Goal: Task Accomplishment & Management: Use online tool/utility

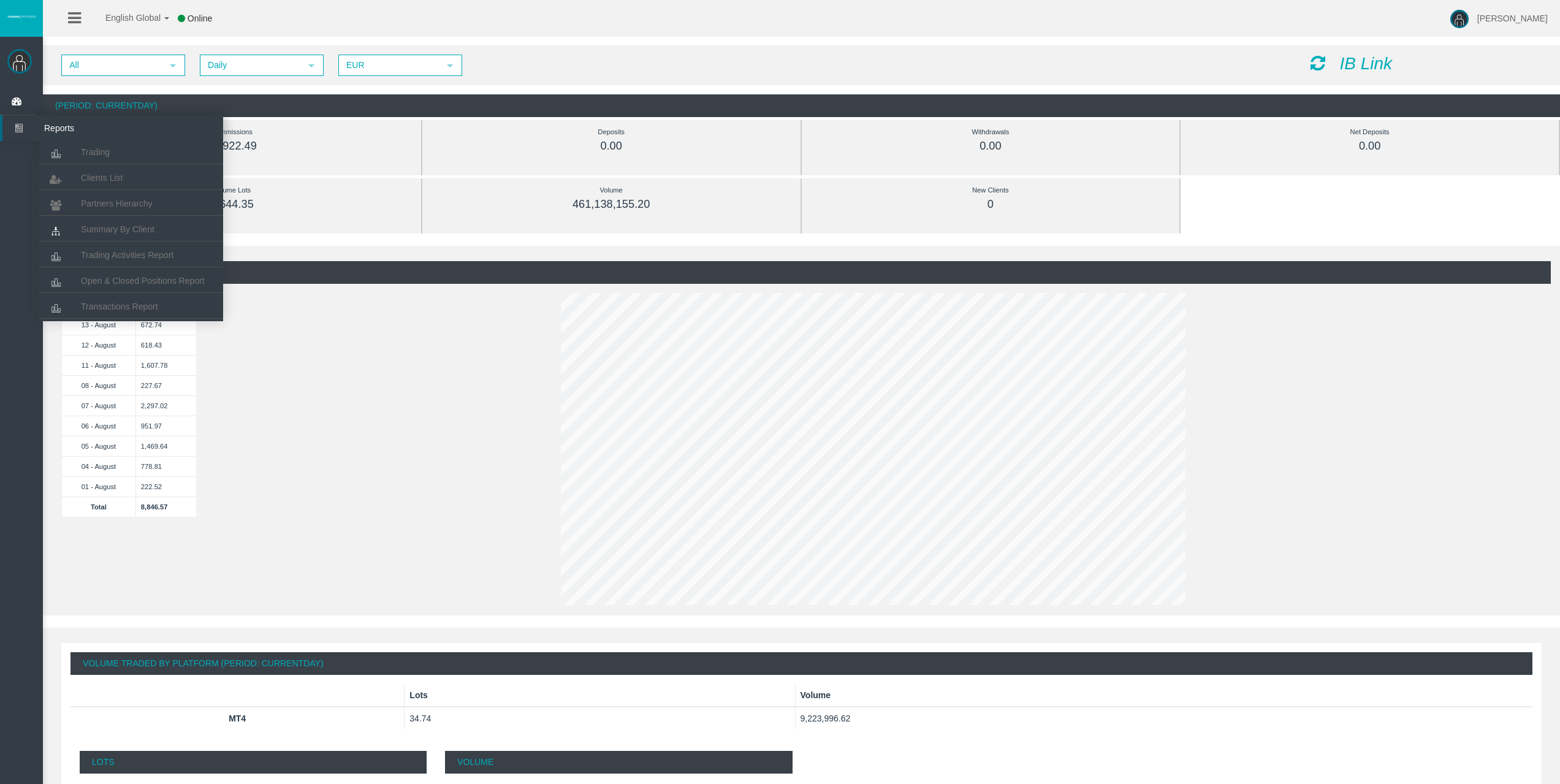
scroll to position [61, 0]
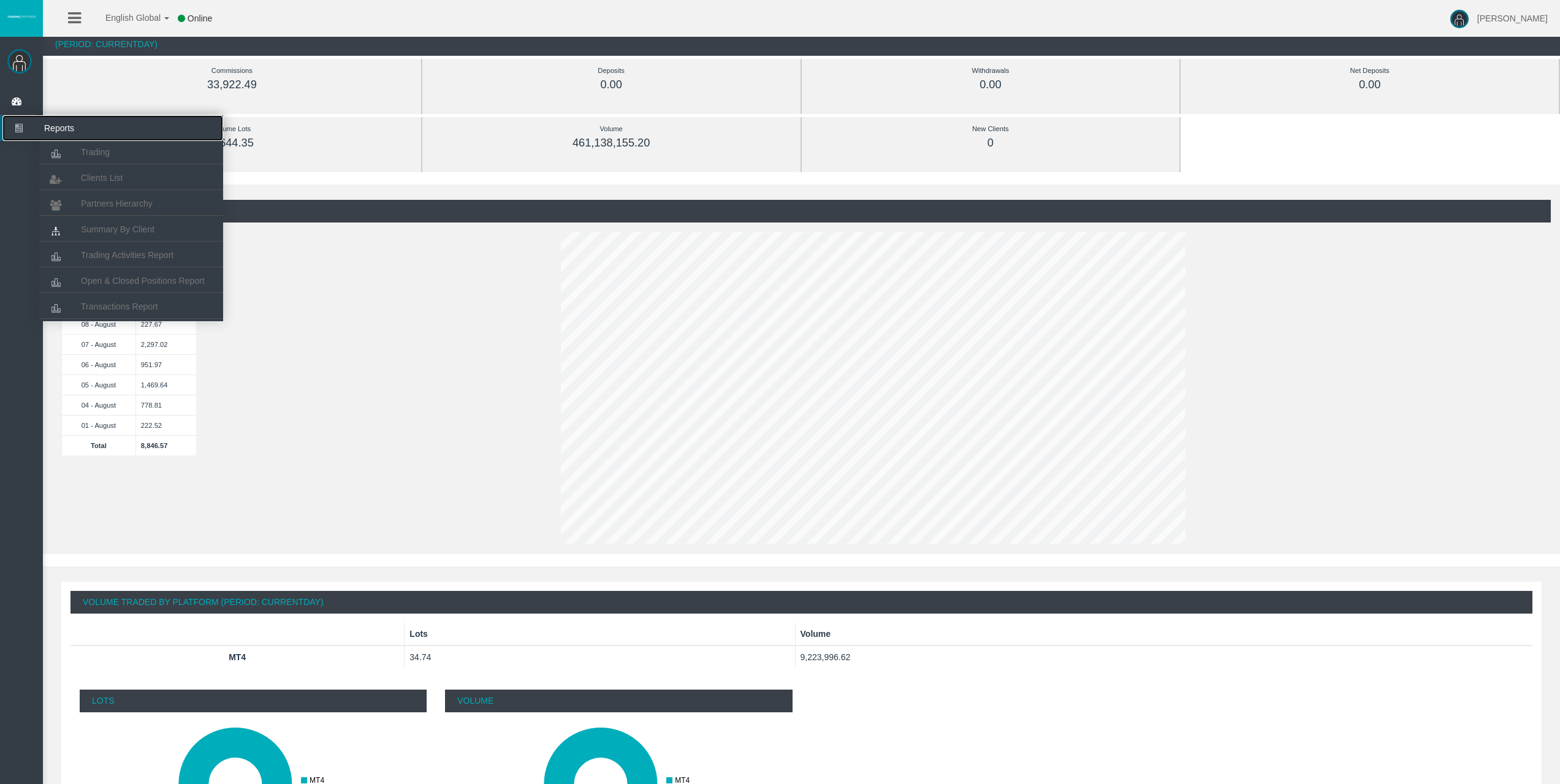
click at [18, 123] on icon at bounding box center [19, 128] width 32 height 26
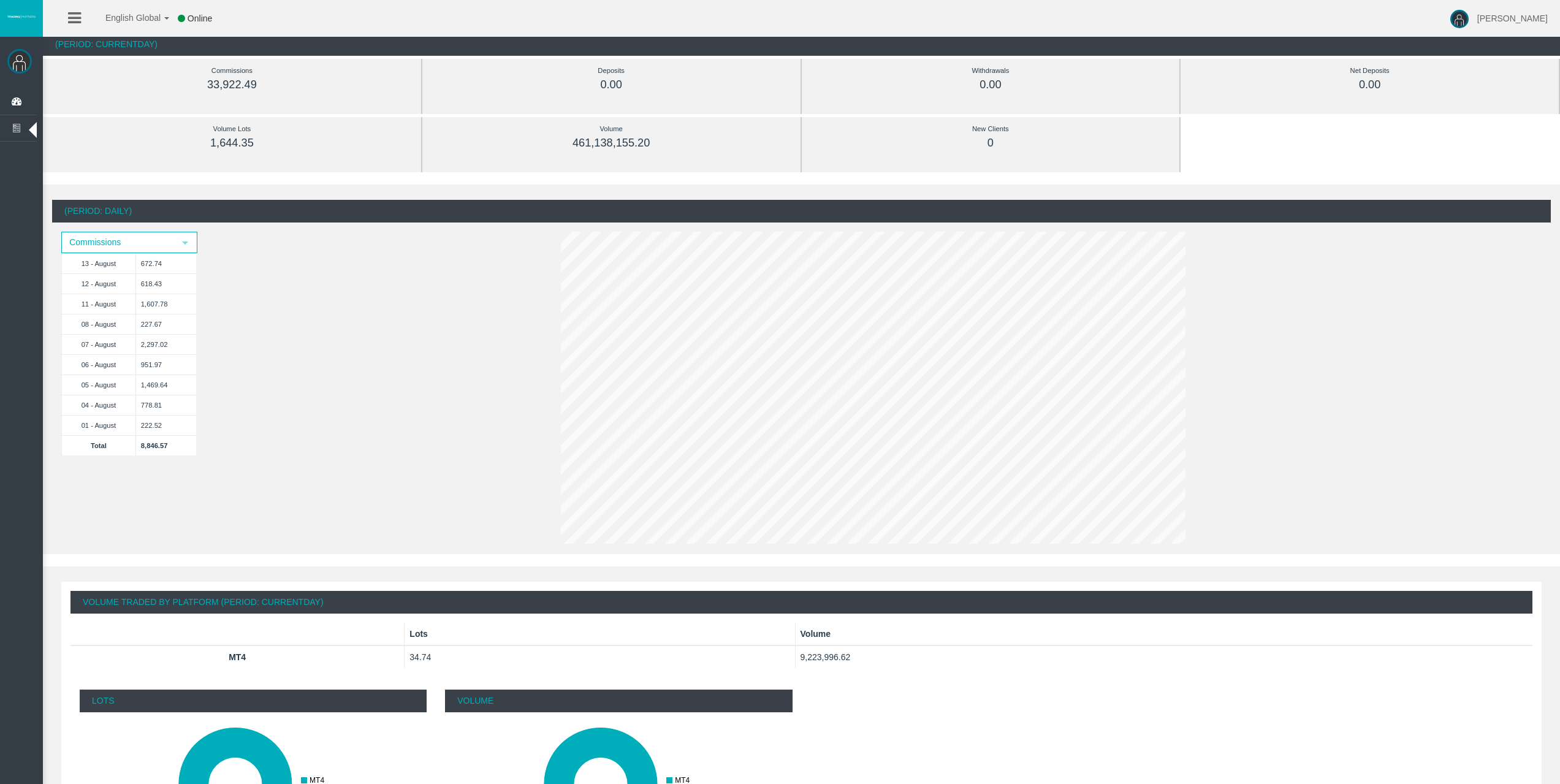
scroll to position [0, 0]
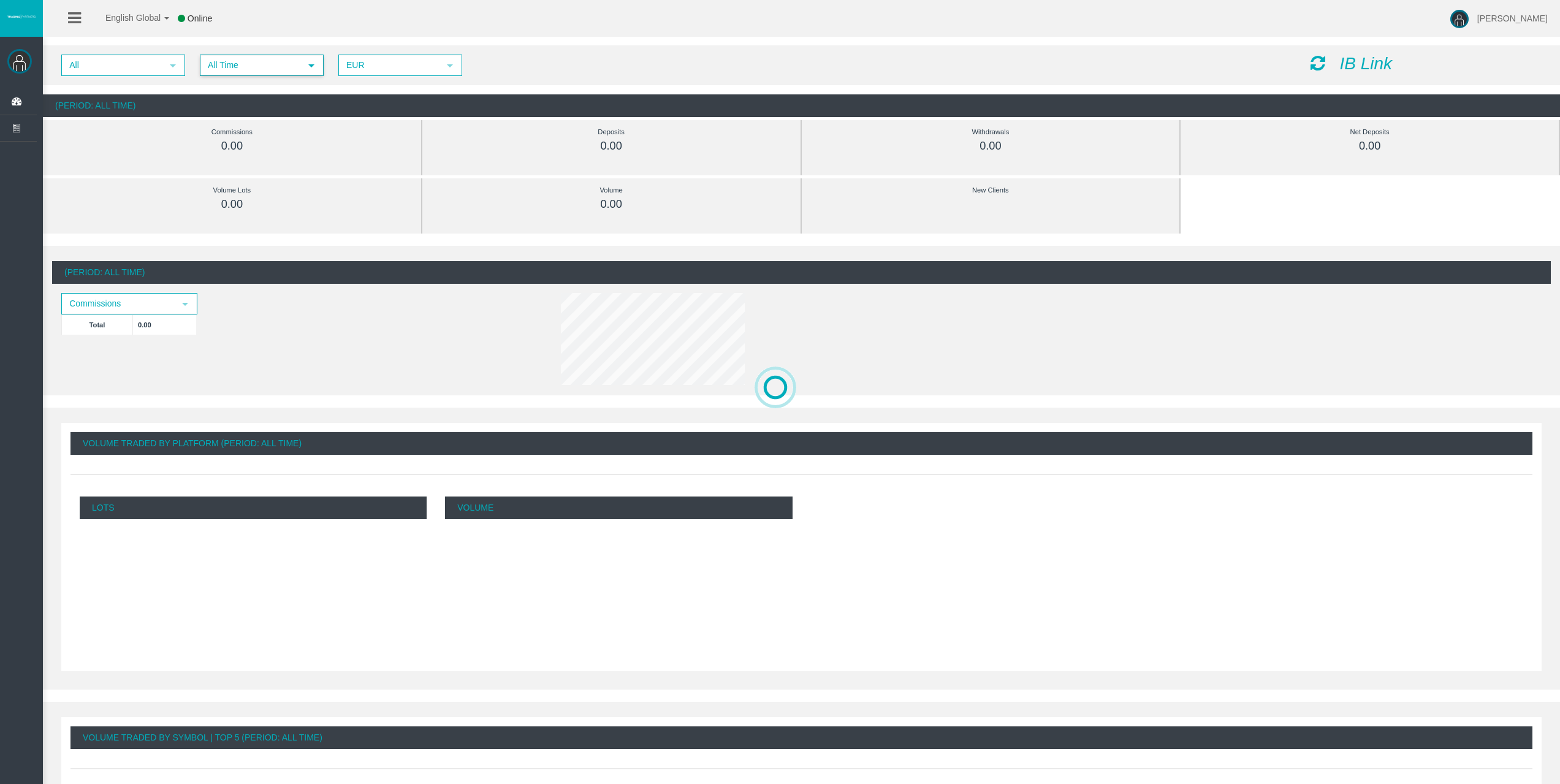
click at [250, 59] on span "All Time" at bounding box center [250, 65] width 99 height 19
click at [245, 87] on li "Daily" at bounding box center [261, 86] width 122 height 19
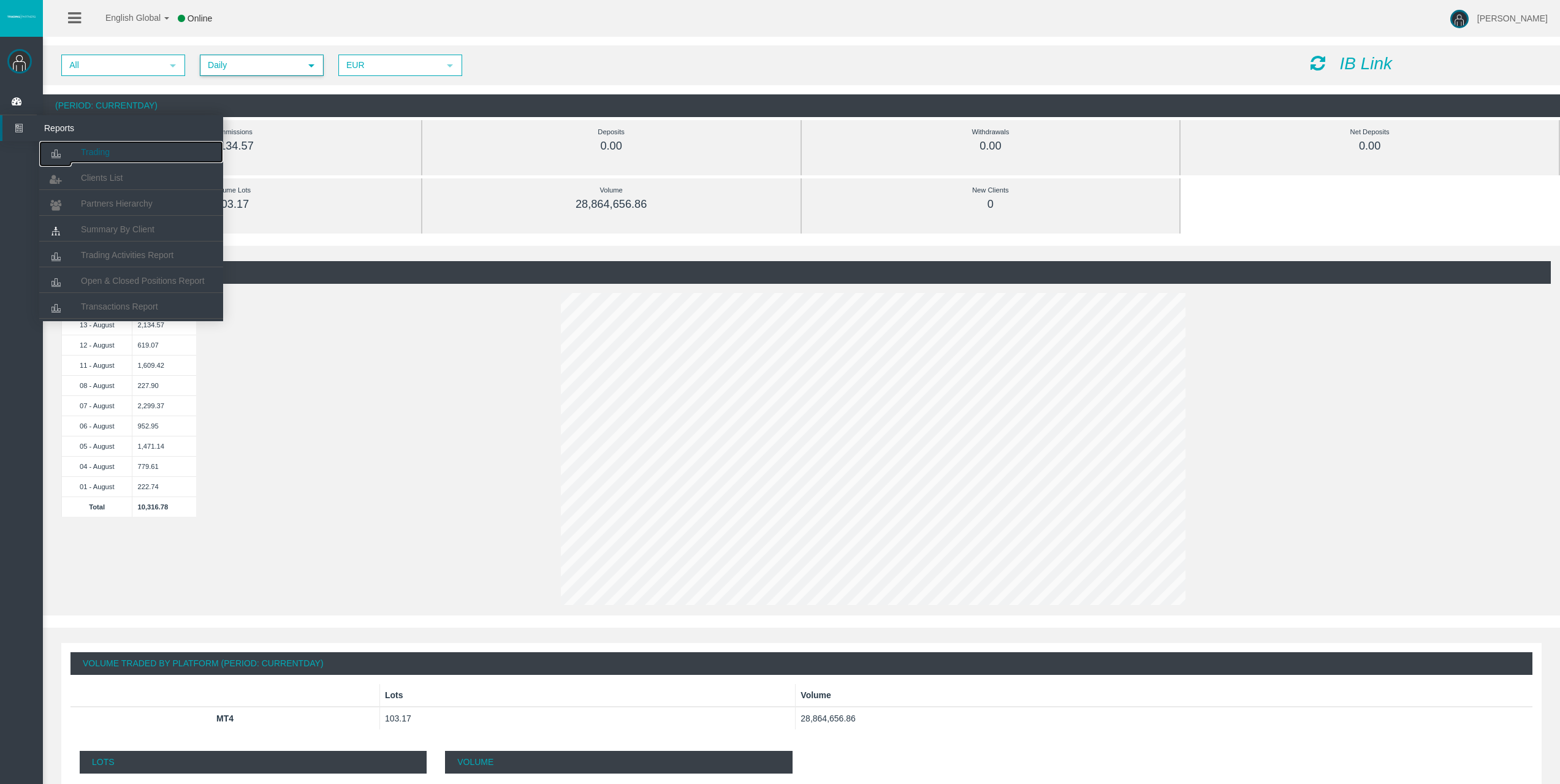
click at [119, 152] on link "Trading" at bounding box center [131, 152] width 184 height 22
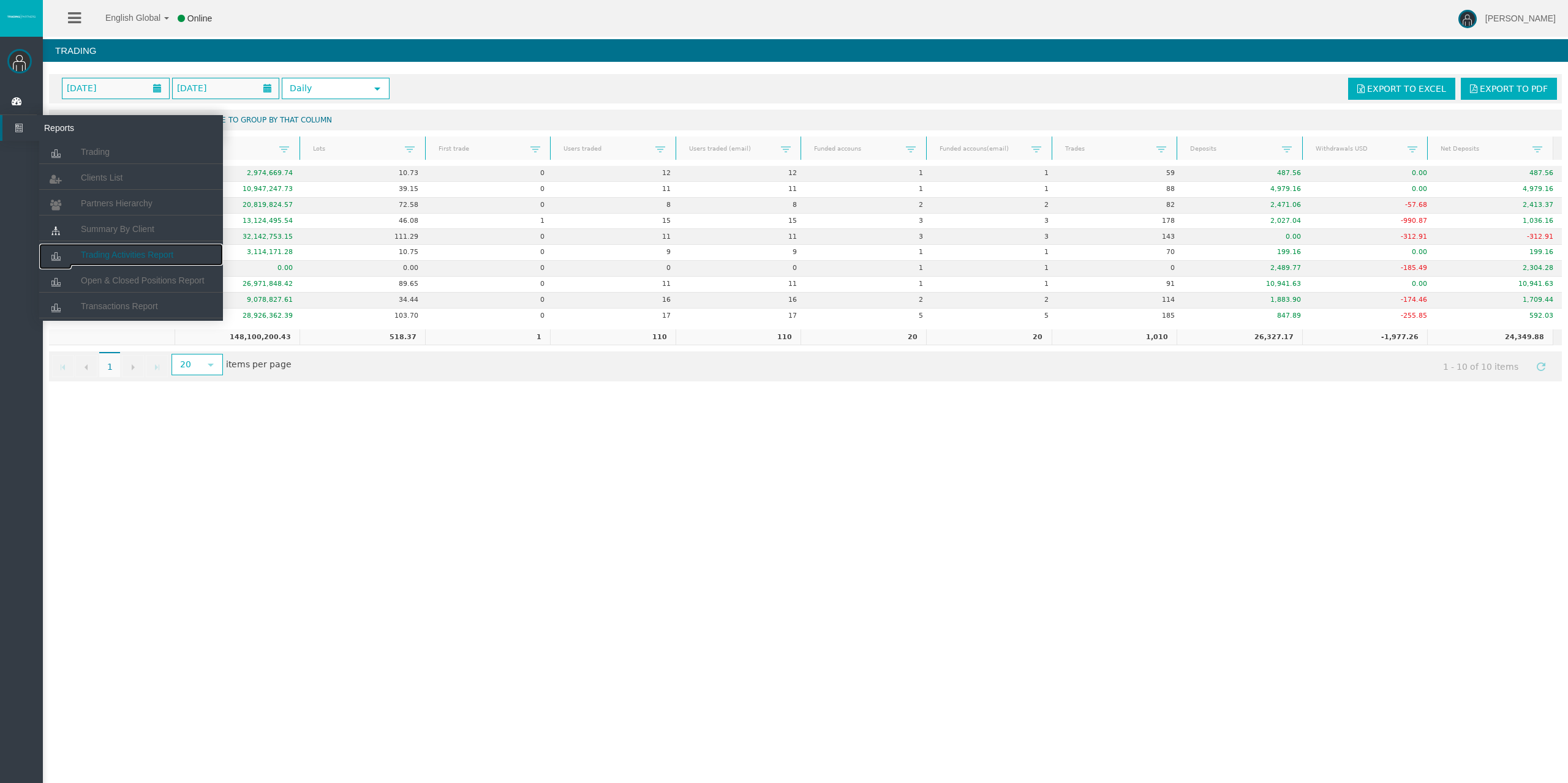
click at [118, 247] on link "Trading Activities Report" at bounding box center [131, 254] width 184 height 22
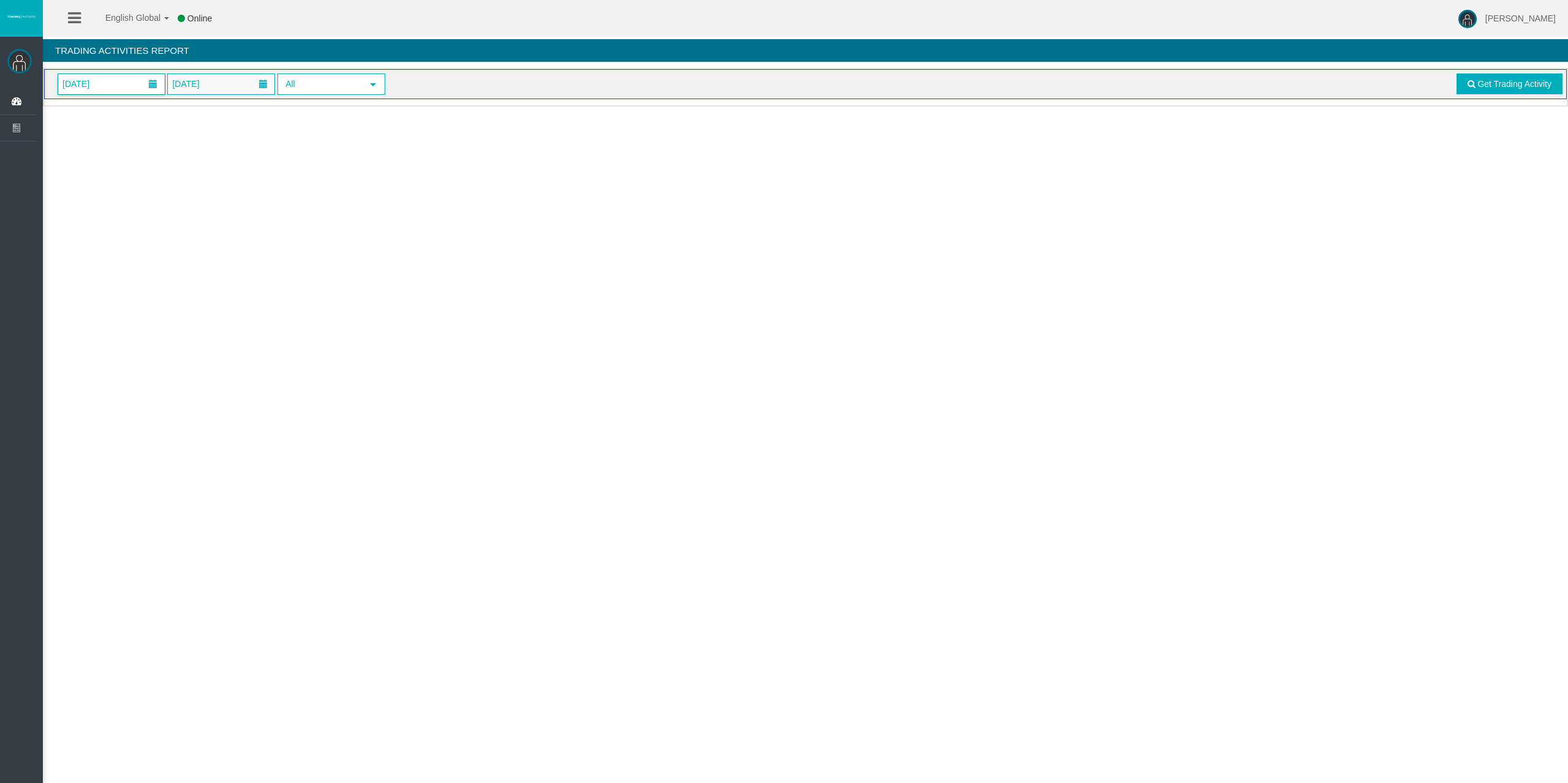
click at [114, 85] on span "[DATE]" at bounding box center [111, 84] width 107 height 20
click at [141, 207] on link "13" at bounding box center [140, 207] width 22 height 22
click at [1481, 84] on span "Get Trading Activity" at bounding box center [1514, 84] width 74 height 10
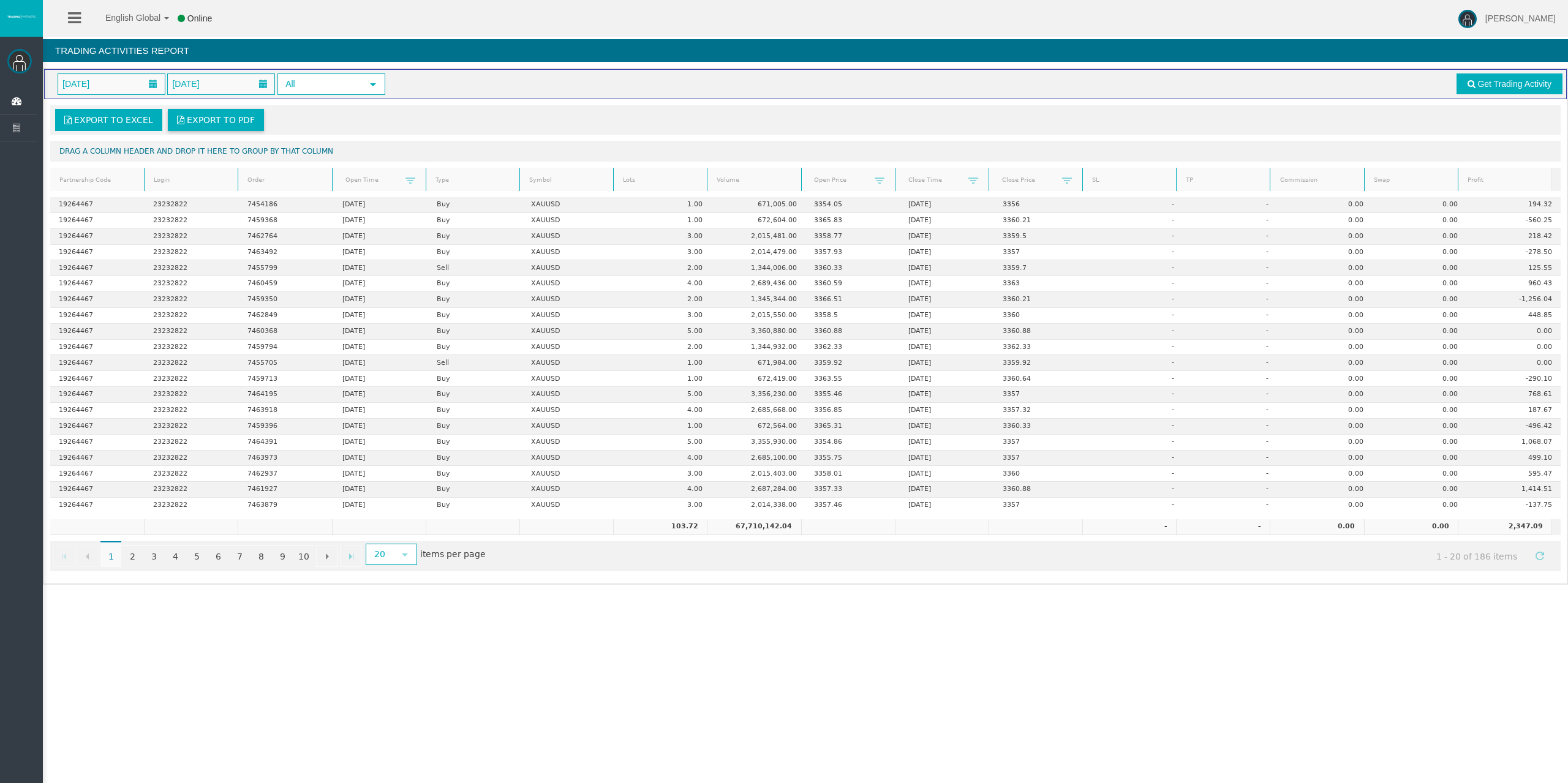
click at [192, 119] on span "Export to PDF" at bounding box center [221, 120] width 68 height 10
click at [216, 178] on link "Login" at bounding box center [191, 180] width 90 height 17
click at [177, 181] on span at bounding box center [174, 181] width 10 height 10
click at [185, 179] on link "Login" at bounding box center [191, 180] width 90 height 17
click at [188, 179] on link "Login" at bounding box center [191, 180] width 90 height 17
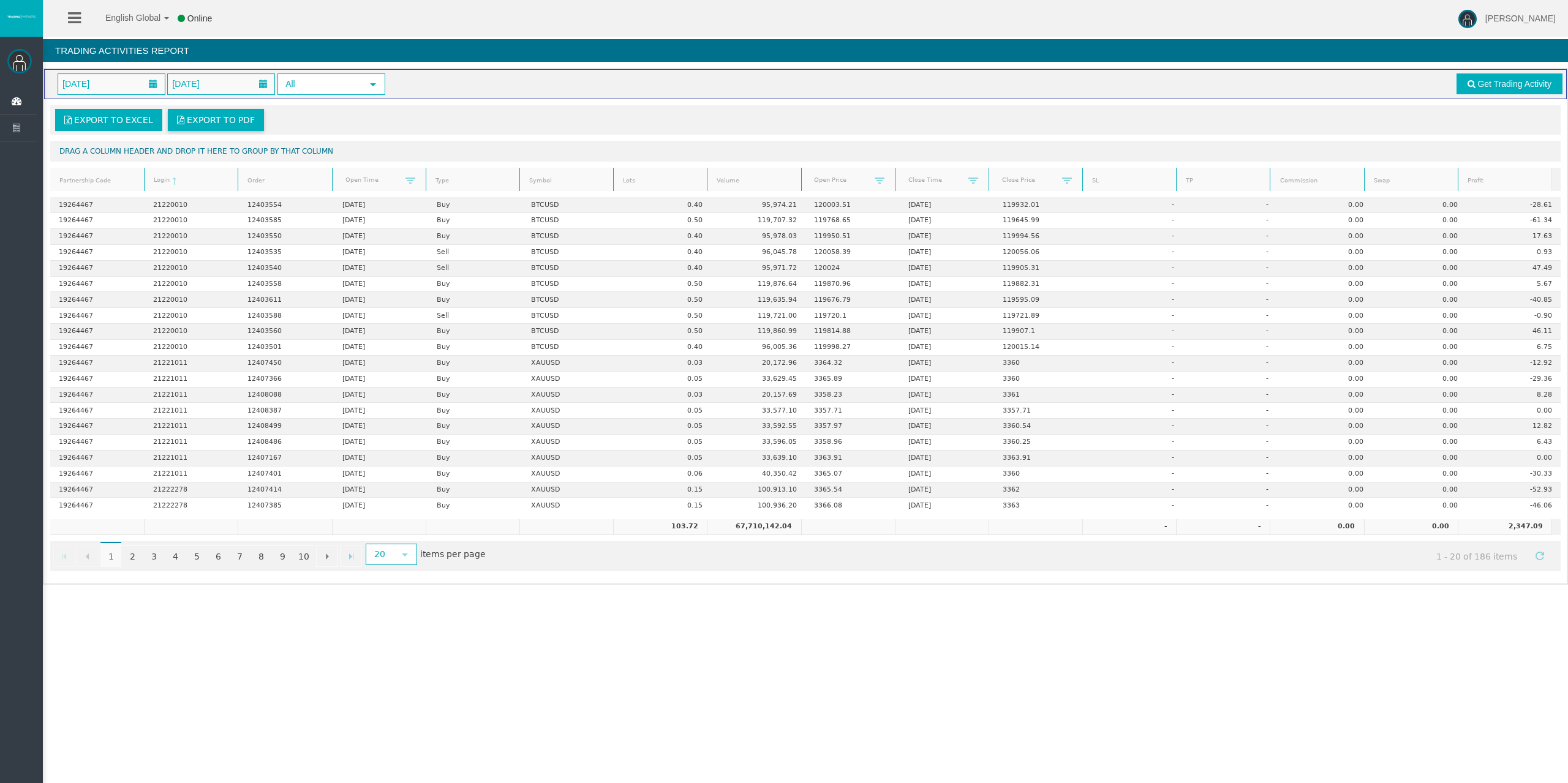
click at [189, 177] on link "Login" at bounding box center [191, 180] width 90 height 17
click at [184, 179] on link "Login" at bounding box center [191, 180] width 90 height 17
click at [275, 184] on link "Order" at bounding box center [285, 180] width 90 height 17
click at [280, 186] on link "Order" at bounding box center [285, 180] width 90 height 17
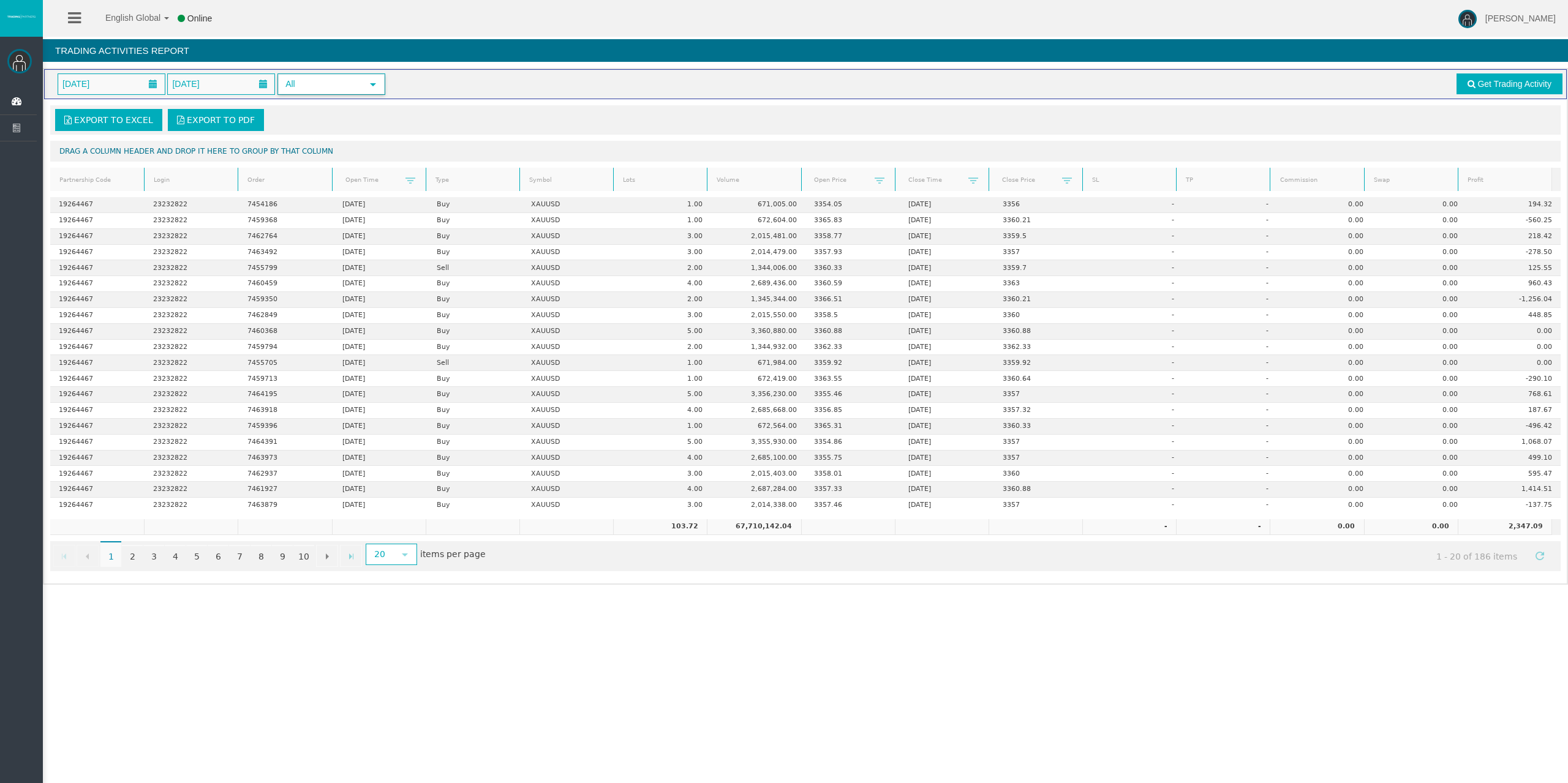
click at [287, 88] on span "All" at bounding box center [320, 84] width 84 height 19
click at [293, 87] on span "All" at bounding box center [320, 84] width 84 height 19
click at [131, 558] on link "2" at bounding box center [132, 556] width 21 height 22
click at [280, 176] on link "Order" at bounding box center [285, 180] width 90 height 17
click at [280, 176] on link "Order" at bounding box center [285, 180] width 90 height 17
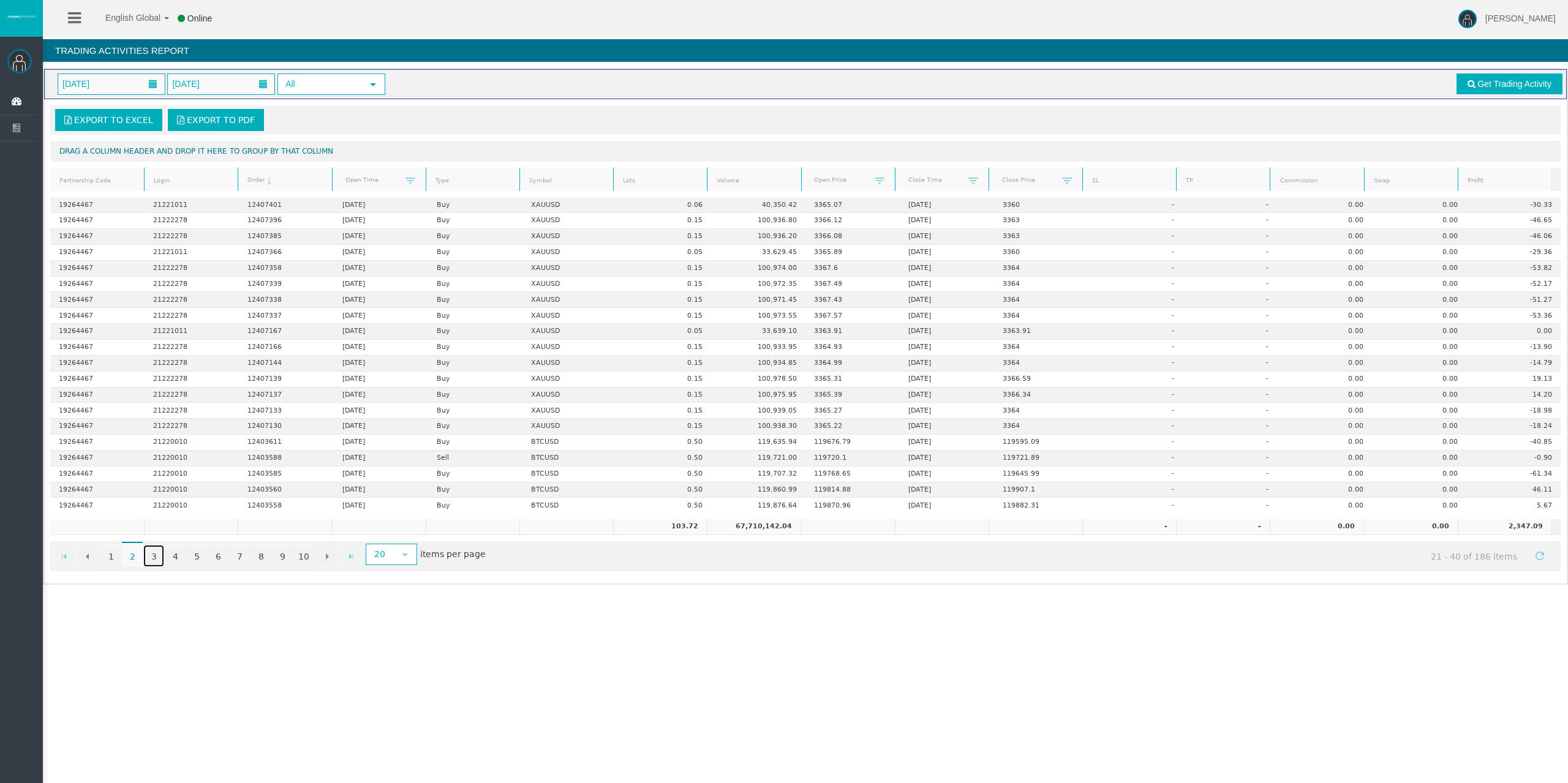
click at [145, 560] on link "3" at bounding box center [153, 556] width 21 height 22
click at [182, 553] on link "4" at bounding box center [174, 556] width 21 height 22
click at [192, 558] on link "5" at bounding box center [196, 556] width 21 height 22
click at [311, 617] on div "English Global 简体中文 English Global 日本語 한국어 Online Rafael Pacheco Montes Help Lo…" at bounding box center [784, 391] width 1568 height 783
click at [109, 554] on link "1" at bounding box center [110, 556] width 21 height 22
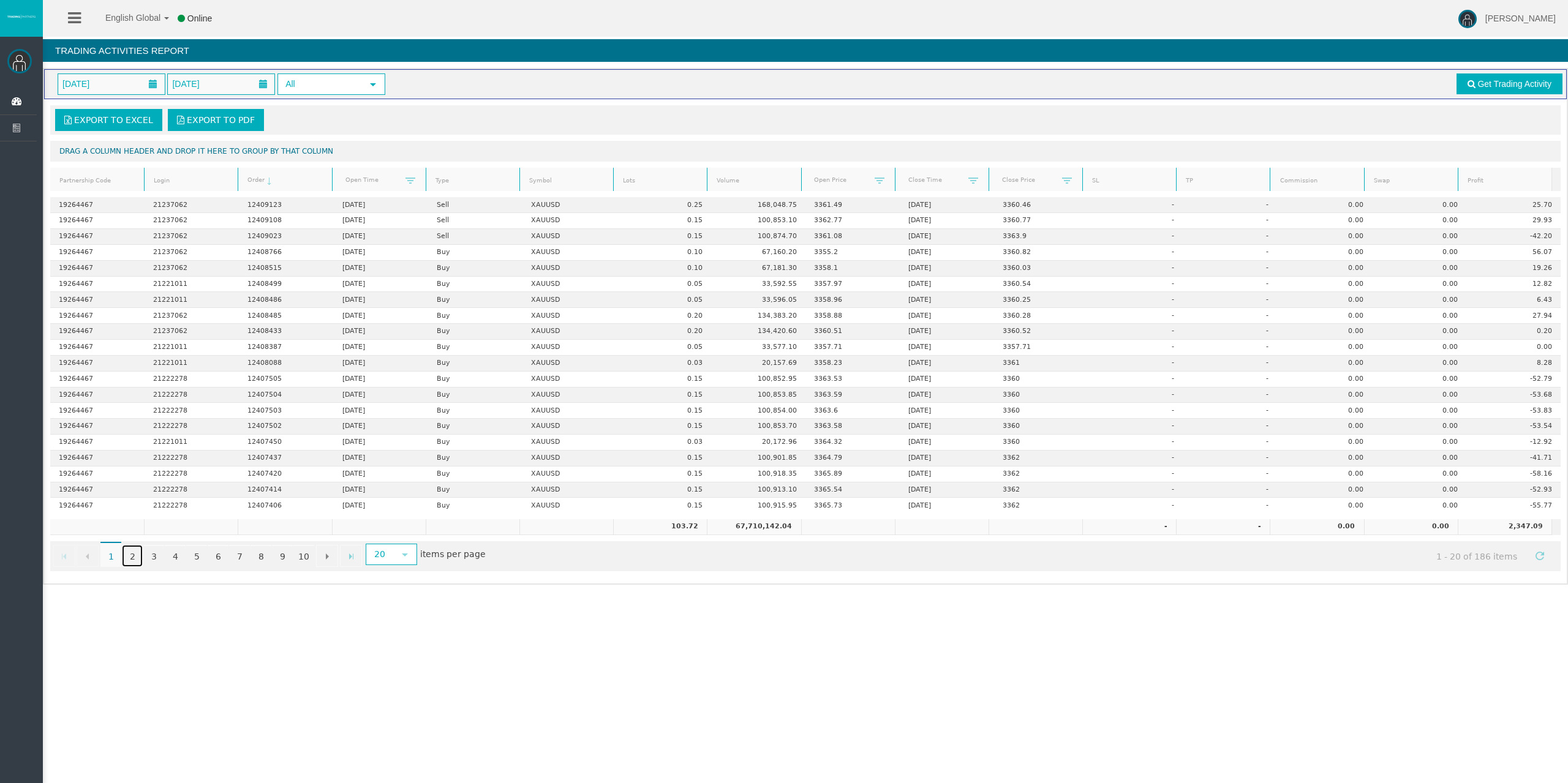
click at [128, 554] on link "2" at bounding box center [132, 556] width 21 height 22
click at [154, 556] on link "3" at bounding box center [153, 556] width 21 height 22
click at [178, 554] on link "4" at bounding box center [174, 556] width 21 height 22
click at [213, 555] on link "6" at bounding box center [218, 556] width 21 height 22
click at [241, 556] on link "7" at bounding box center [239, 556] width 21 height 22
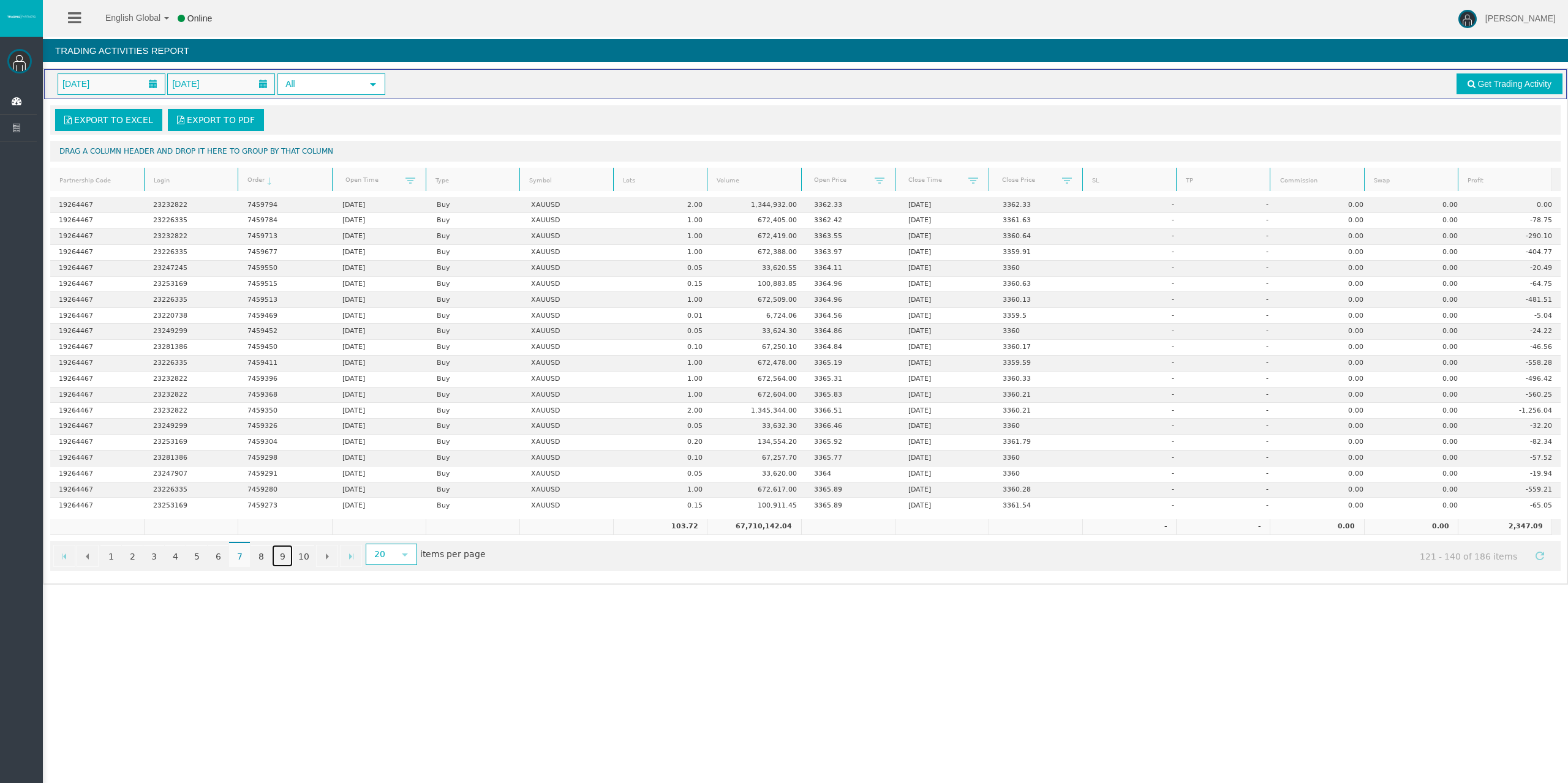
click at [272, 554] on link "9" at bounding box center [282, 556] width 21 height 22
click at [311, 558] on link "10" at bounding box center [304, 556] width 21 height 22
